Goal: Understand process/instructions: Learn how to perform a task or action

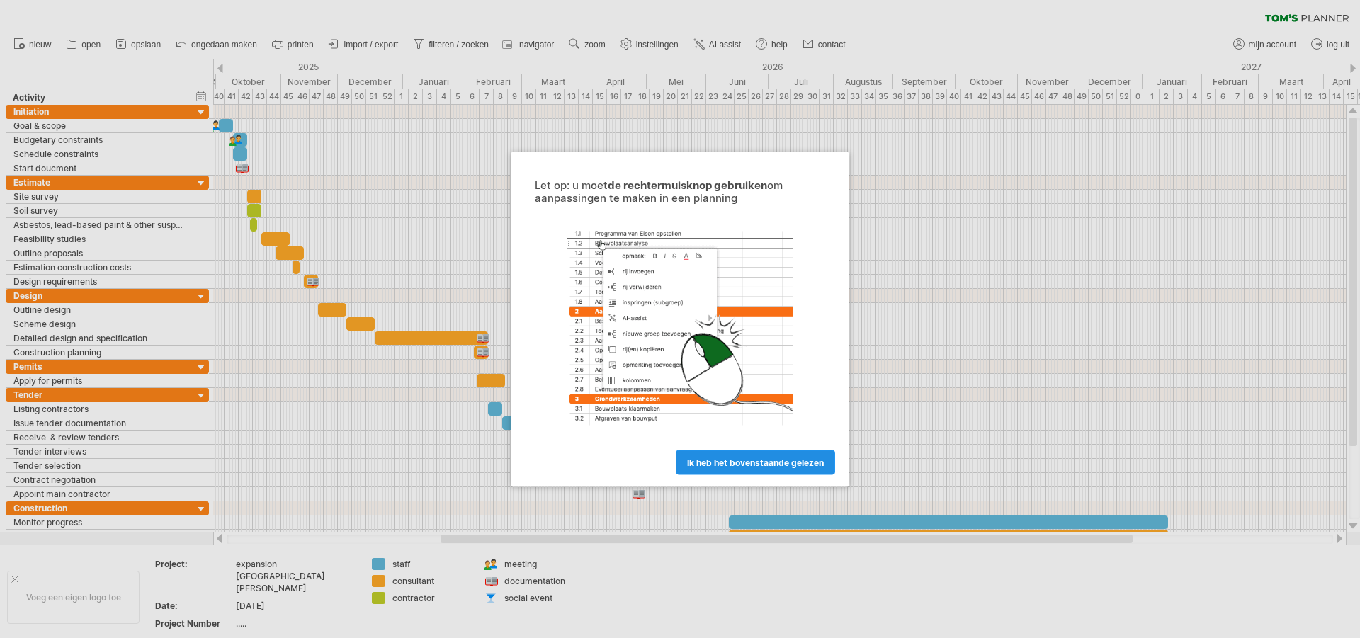
click at [764, 456] on link "ik heb het bovenstaande gelezen" at bounding box center [755, 462] width 159 height 25
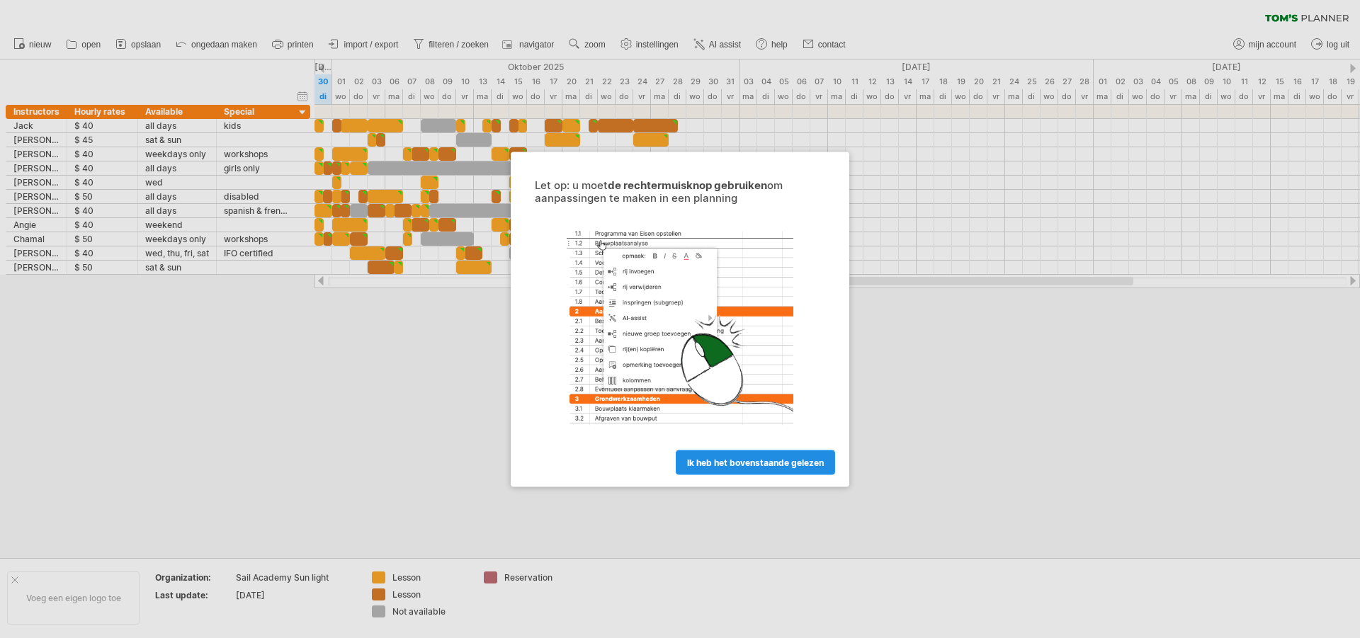
click at [731, 458] on span "ik heb het bovenstaande gelezen" at bounding box center [755, 462] width 137 height 11
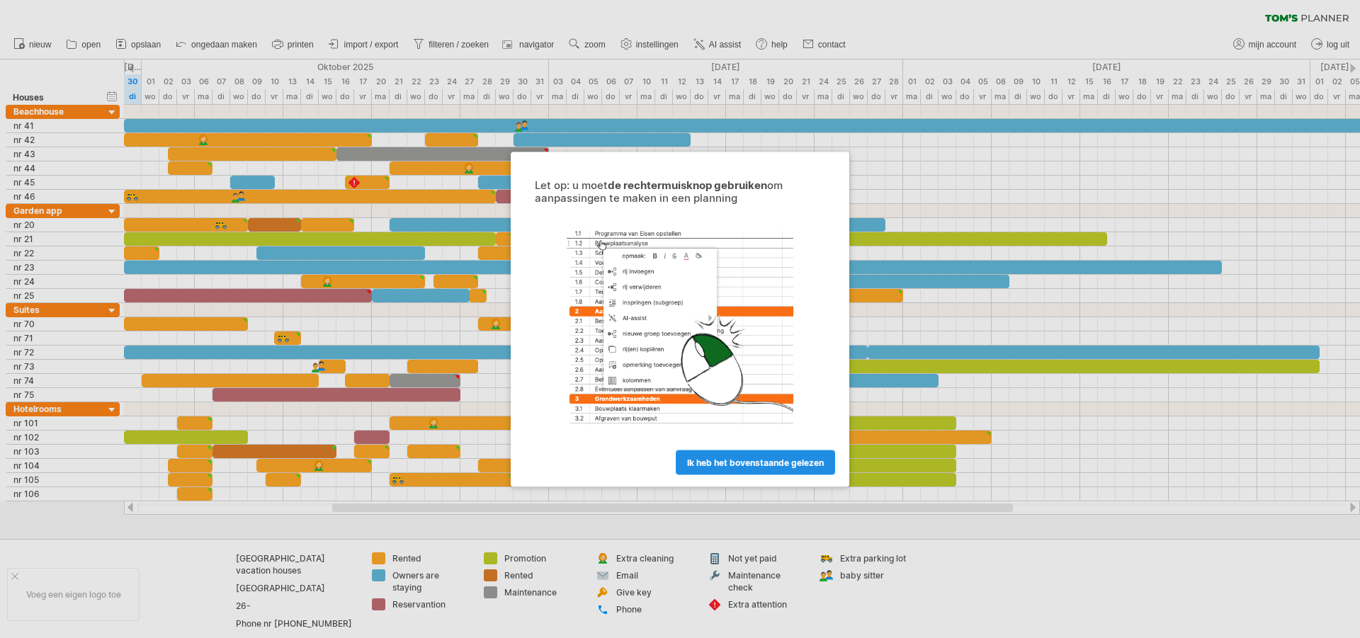
click at [734, 450] on link "ik heb het bovenstaande gelezen" at bounding box center [755, 462] width 159 height 25
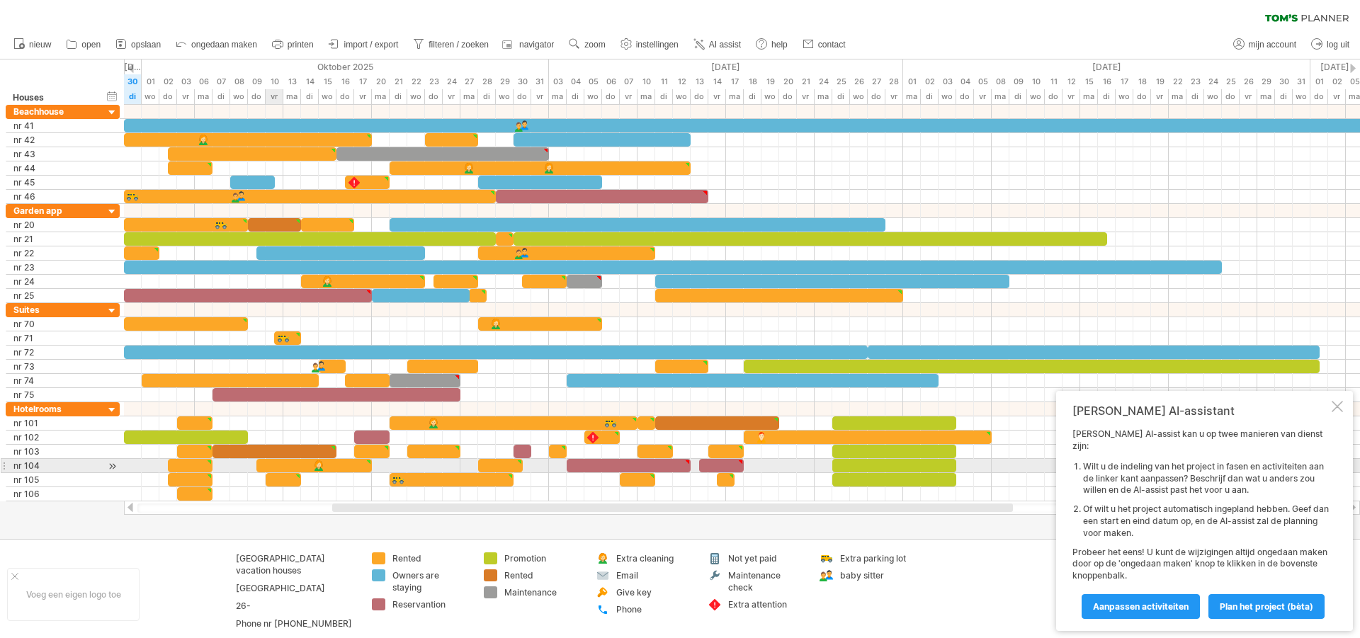
type textarea "**********"
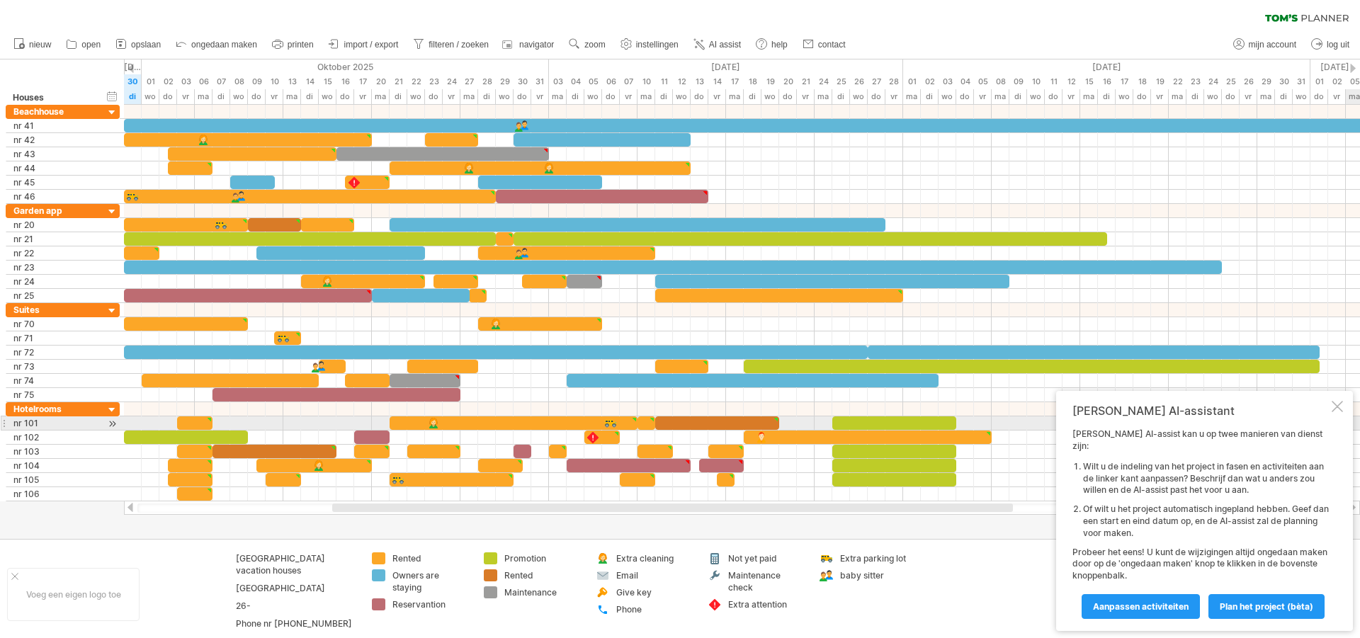
click at [1334, 412] on div at bounding box center [1337, 406] width 11 height 11
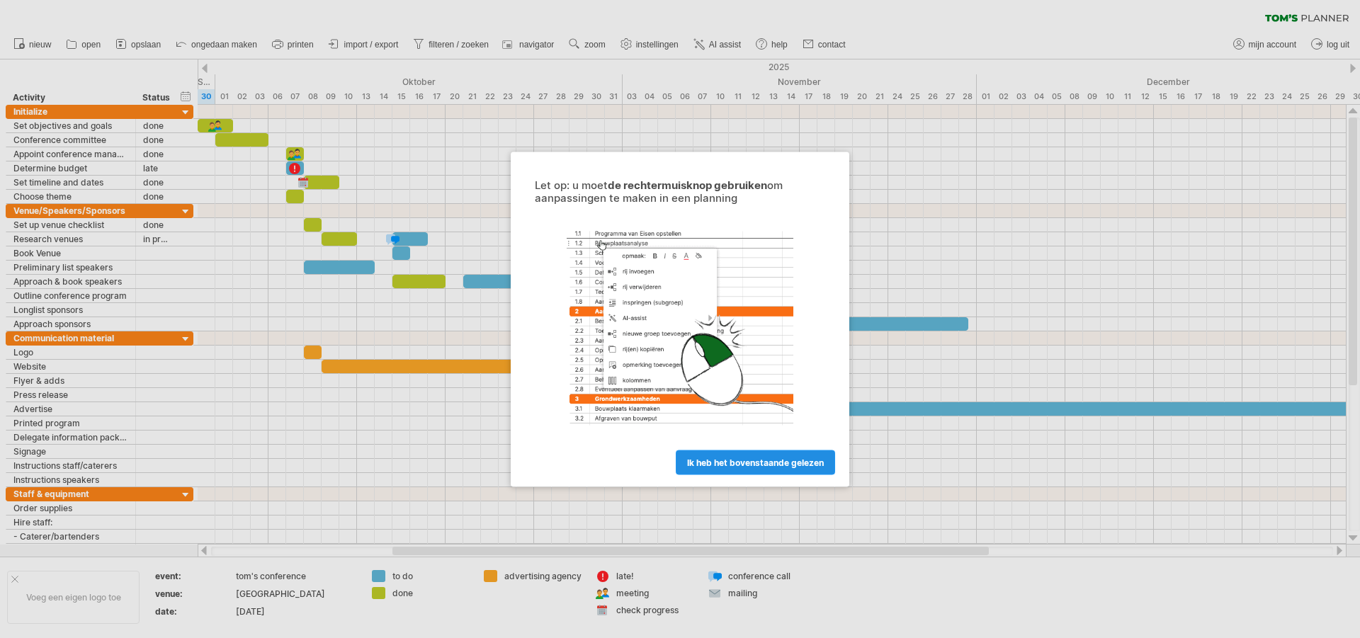
drag, startPoint x: 728, startPoint y: 455, endPoint x: 523, endPoint y: 341, distance: 234.7
click at [728, 455] on link "ik heb het bovenstaande gelezen" at bounding box center [755, 462] width 159 height 25
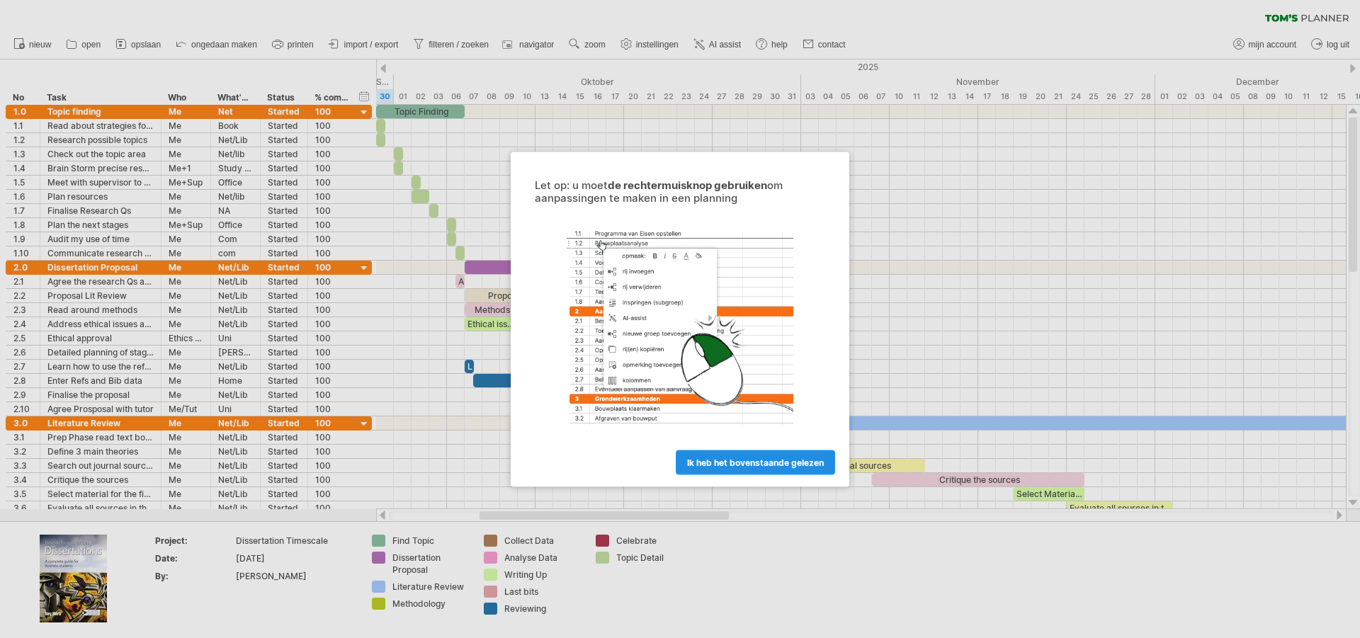
click at [718, 450] on link "ik heb het bovenstaande gelezen" at bounding box center [755, 462] width 159 height 25
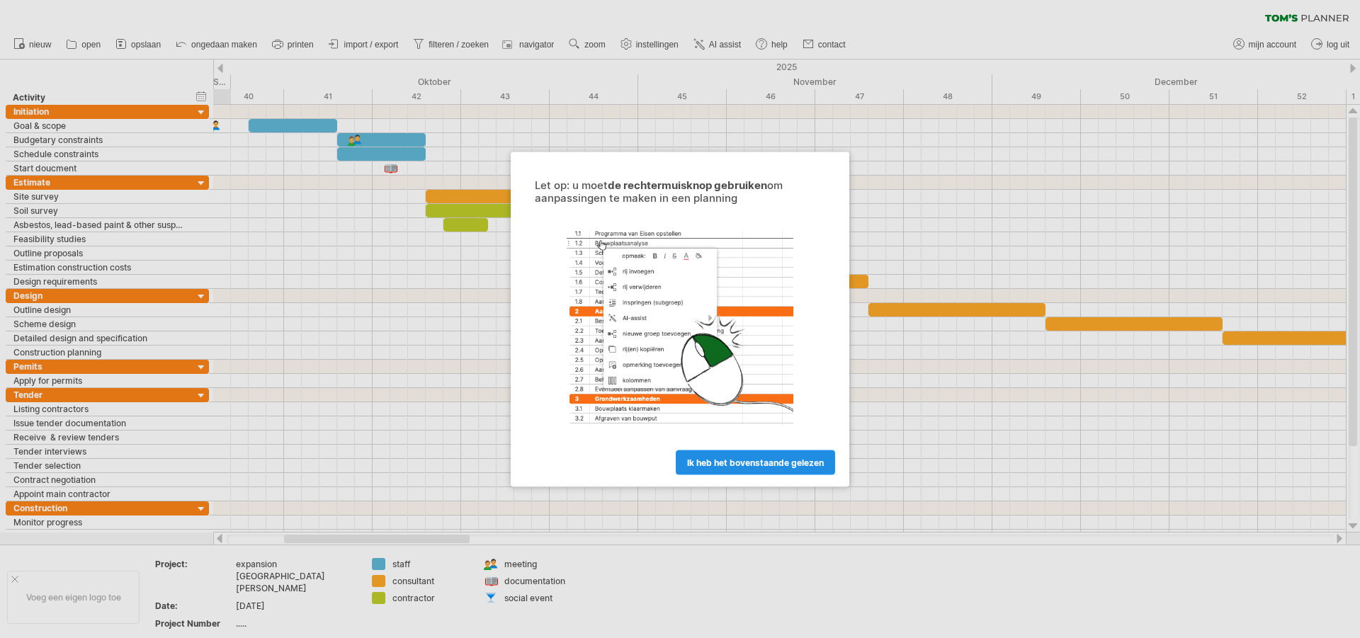
click at [747, 465] on span "ik heb het bovenstaande gelezen" at bounding box center [755, 462] width 137 height 11
